Goal: Transaction & Acquisition: Purchase product/service

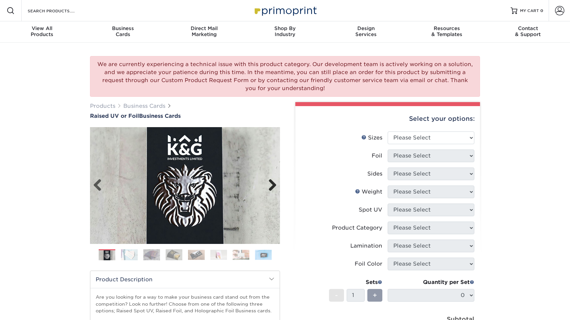
click at [268, 183] on link "Next" at bounding box center [269, 185] width 13 height 13
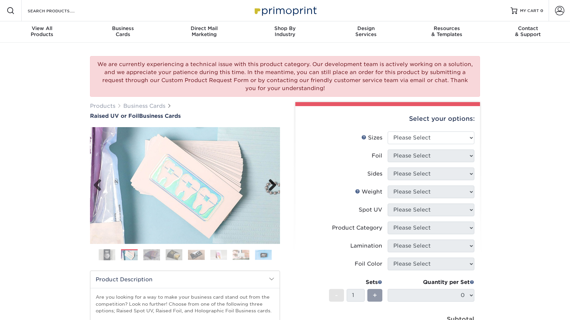
click at [268, 183] on link "Next" at bounding box center [269, 185] width 13 height 13
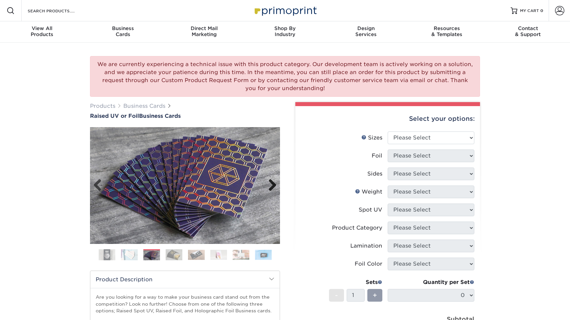
click at [268, 183] on link "Next" at bounding box center [269, 185] width 13 height 13
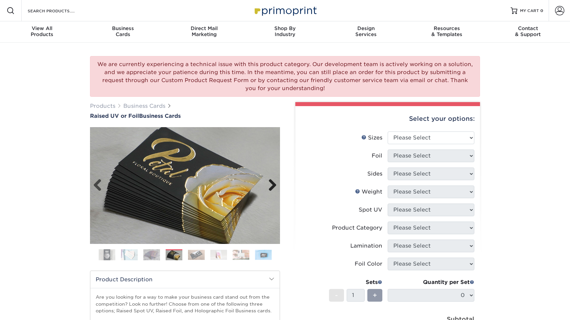
click at [268, 183] on link "Next" at bounding box center [269, 185] width 13 height 13
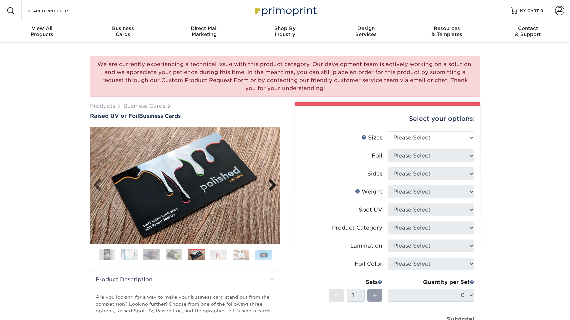
click at [268, 183] on link "Next" at bounding box center [269, 185] width 13 height 13
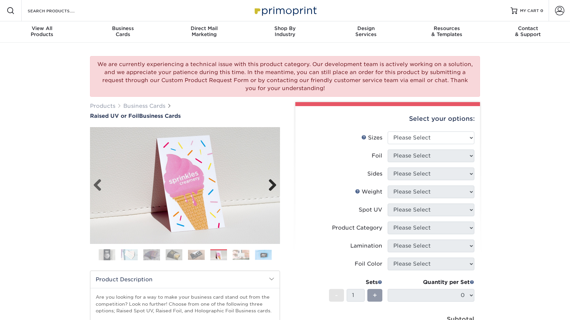
click at [268, 183] on link "Next" at bounding box center [269, 185] width 13 height 13
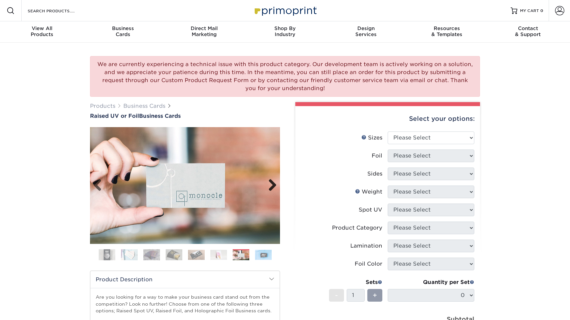
click at [268, 183] on link "Next" at bounding box center [269, 185] width 13 height 13
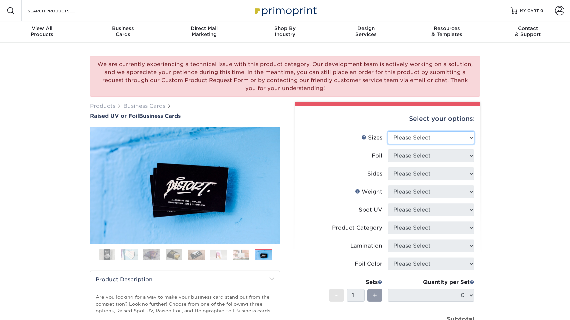
select select "2.00x3.50"
select select "1"
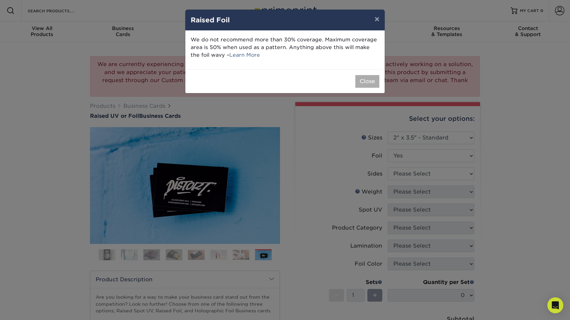
click at [362, 79] on button "Close" at bounding box center [367, 81] width 24 height 13
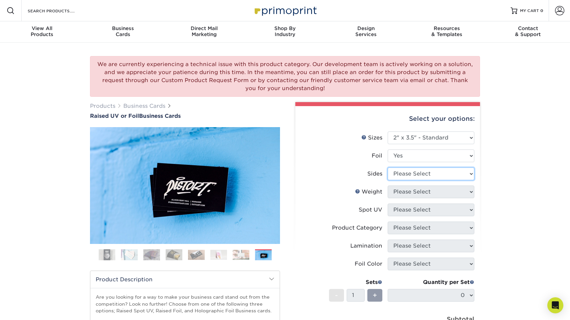
select select "e9e9dfb3-fba1-4d60-972c-fd9ca5904d33"
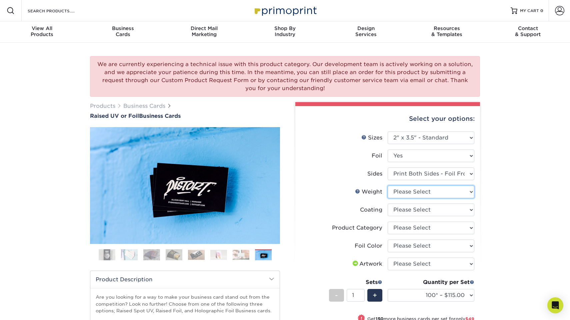
select select "16PT"
select select "3e7618de-abca-4bda-9f97-8b9129e913d8"
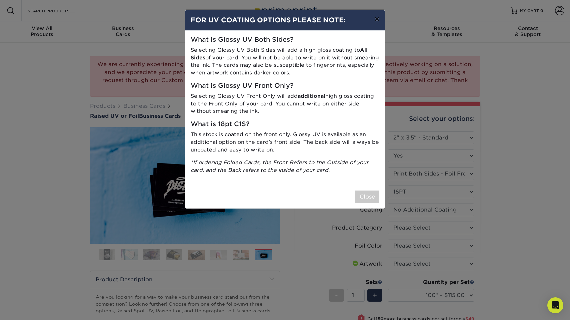
click at [377, 17] on button "×" at bounding box center [376, 19] width 15 height 19
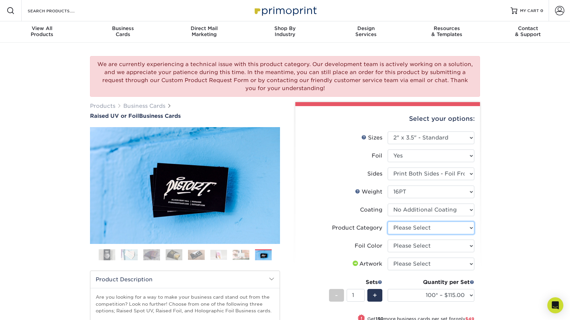
select select "3b5148f1-0588-4f88-a218-97bcfdce65c1"
select select "a834dd52-fe06-4ed6-9a86-5bd3c2d02515"
select select "upload"
